Goal: Information Seeking & Learning: Compare options

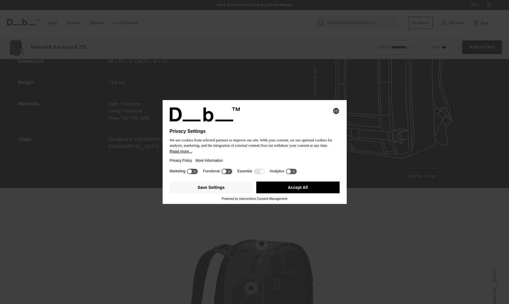
scroll to position [911, 0]
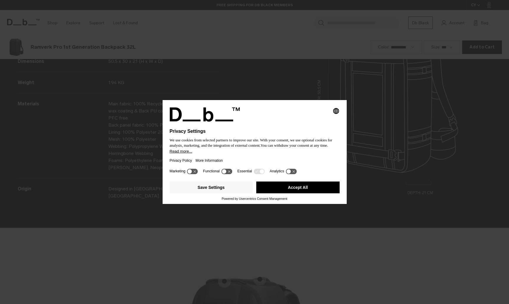
scroll to position [911, 0]
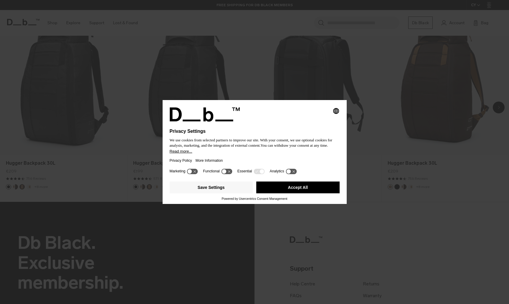
scroll to position [464, 0]
